Goal: Check status: Check status

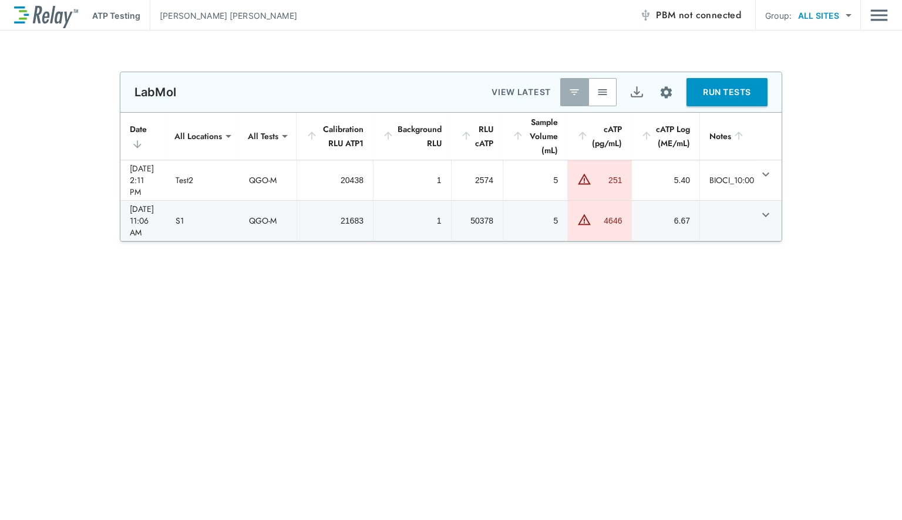
click at [597, 99] on button "button" at bounding box center [602, 92] width 28 height 28
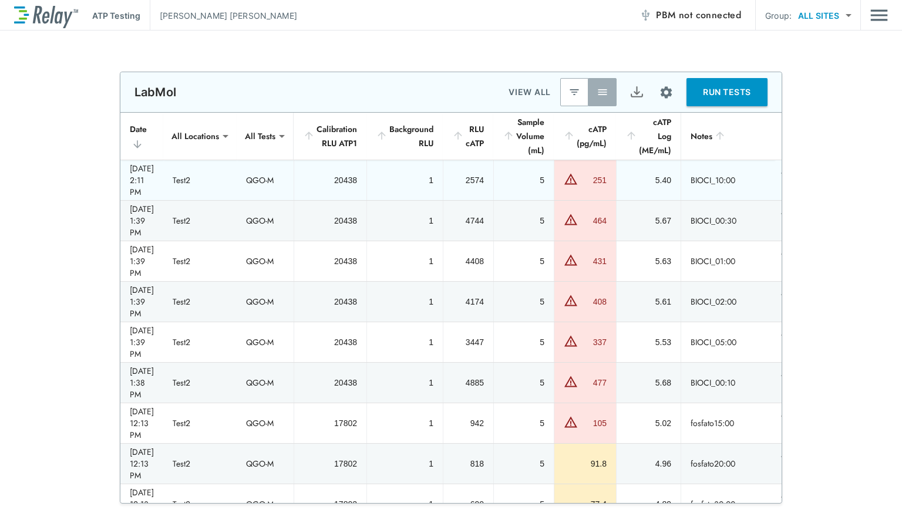
click at [154, 169] on div "[DATE] 2:11 PM" at bounding box center [142, 180] width 24 height 35
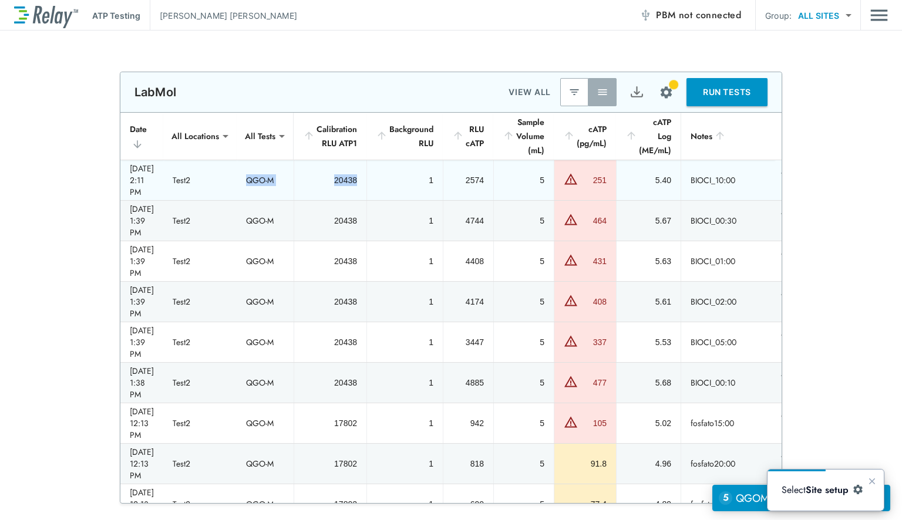
drag, startPoint x: 260, startPoint y: 164, endPoint x: 383, endPoint y: 177, distance: 123.4
click at [382, 177] on tr "[DATE] 2:11 PM Test2 QGO-M 20438 1 2574 5 251 5.40 BIOCI_10:00" at bounding box center [460, 180] width 680 height 40
click at [443, 176] on td "1" at bounding box center [404, 180] width 76 height 40
drag, startPoint x: 443, startPoint y: 170, endPoint x: 476, endPoint y: 177, distance: 33.5
click at [476, 177] on tr "[DATE] 2:11 PM Test2 QGO-M 20438 1 2574 5 251 5.40 BIOCI_10:00" at bounding box center [460, 180] width 680 height 40
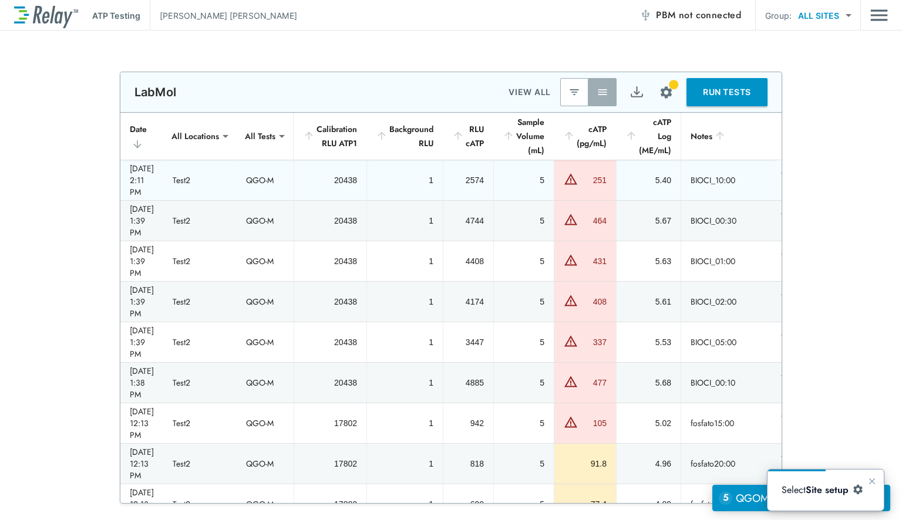
click at [484, 174] on div "2574" at bounding box center [468, 180] width 31 height 12
drag, startPoint x: 566, startPoint y: 177, endPoint x: 579, endPoint y: 177, distance: 12.9
click at [579, 177] on tr "[DATE] 2:11 PM Test2 QGO-M 20438 1 2574 5 251 5.40 BIOCI_10:00" at bounding box center [460, 180] width 680 height 40
drag, startPoint x: 609, startPoint y: 177, endPoint x: 633, endPoint y: 179, distance: 24.1
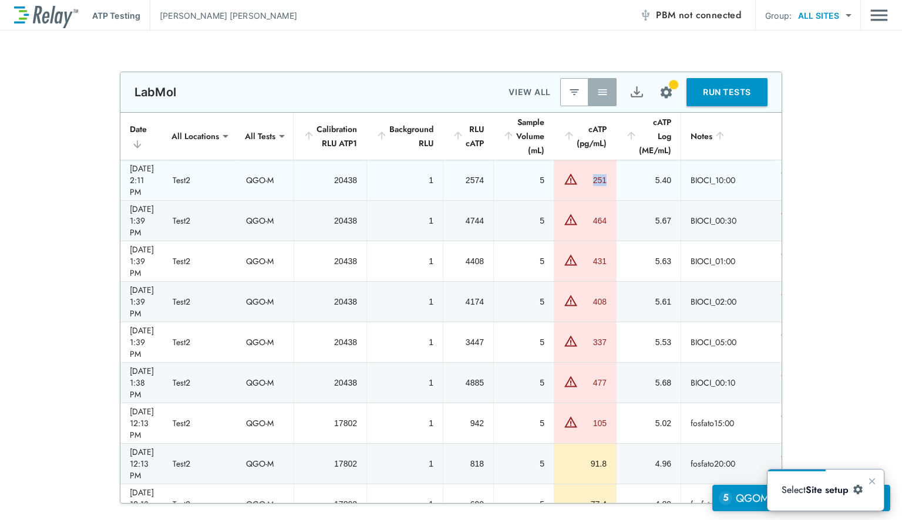
click at [616, 179] on td "251" at bounding box center [585, 180] width 62 height 40
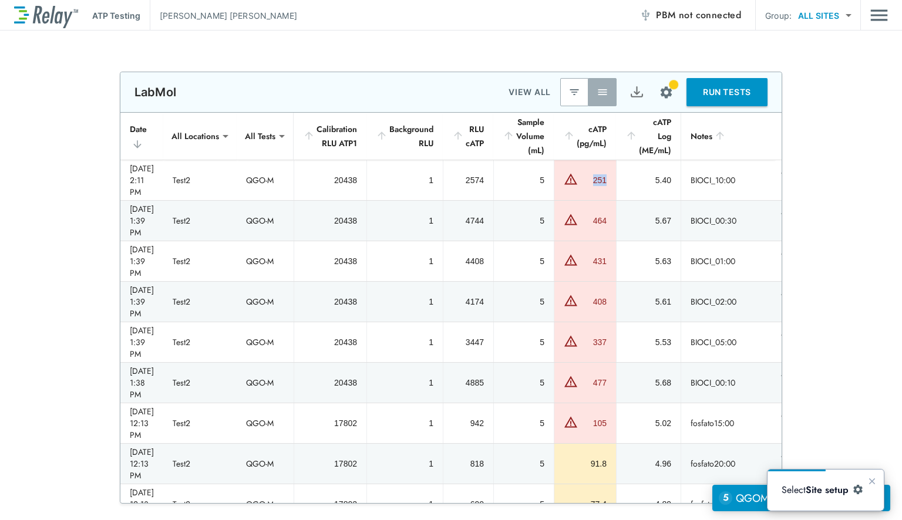
scroll to position [0, 13]
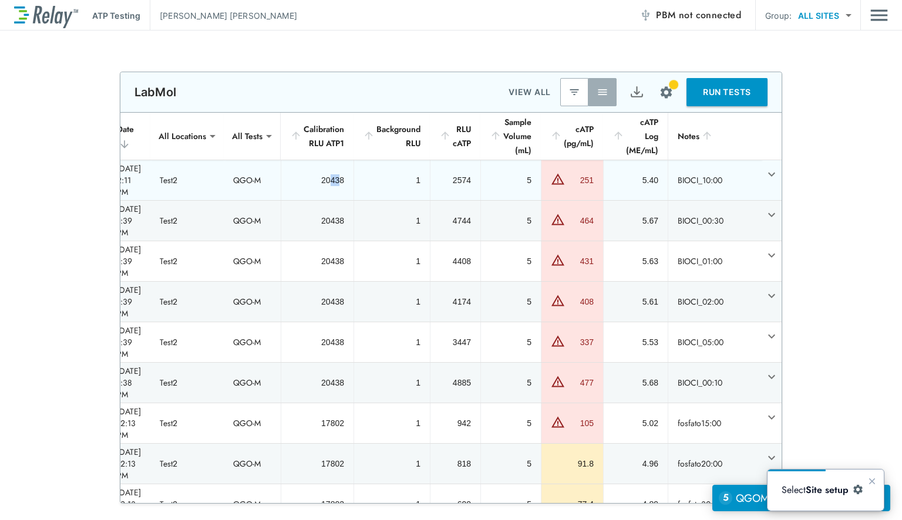
click at [354, 181] on td "20438" at bounding box center [317, 180] width 73 height 40
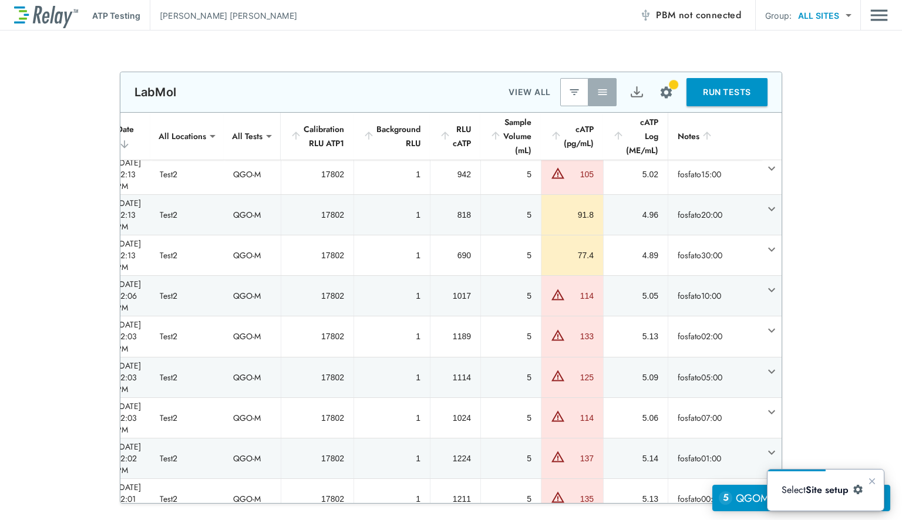
scroll to position [294, 13]
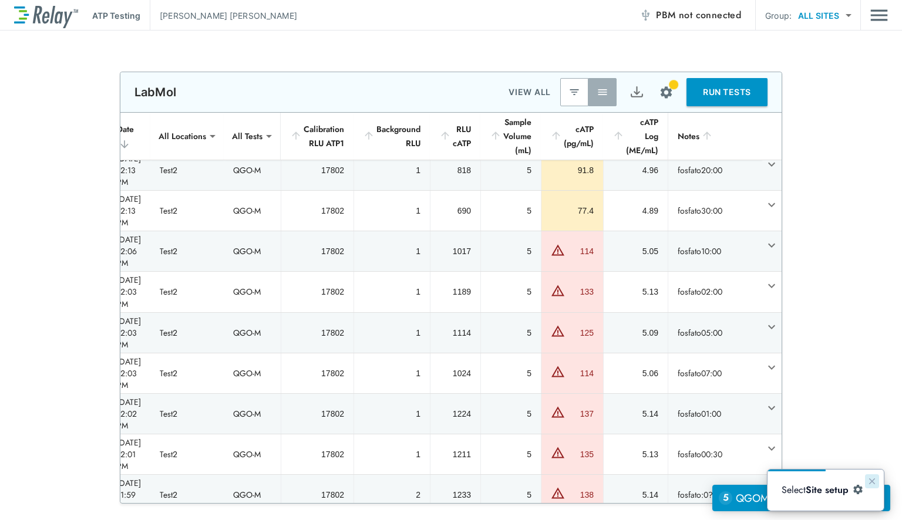
click at [870, 478] on icon "Close guide" at bounding box center [871, 481] width 9 height 9
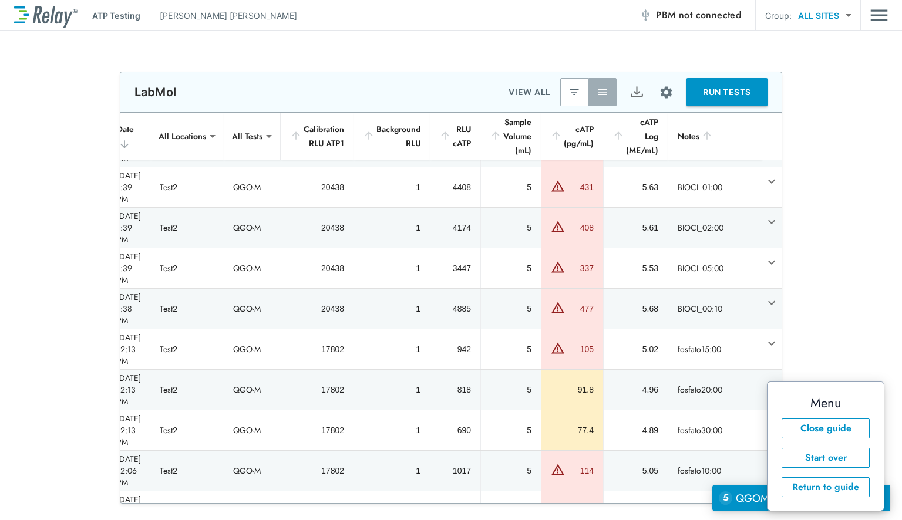
scroll to position [0, 13]
